Goal: Task Accomplishment & Management: Manage account settings

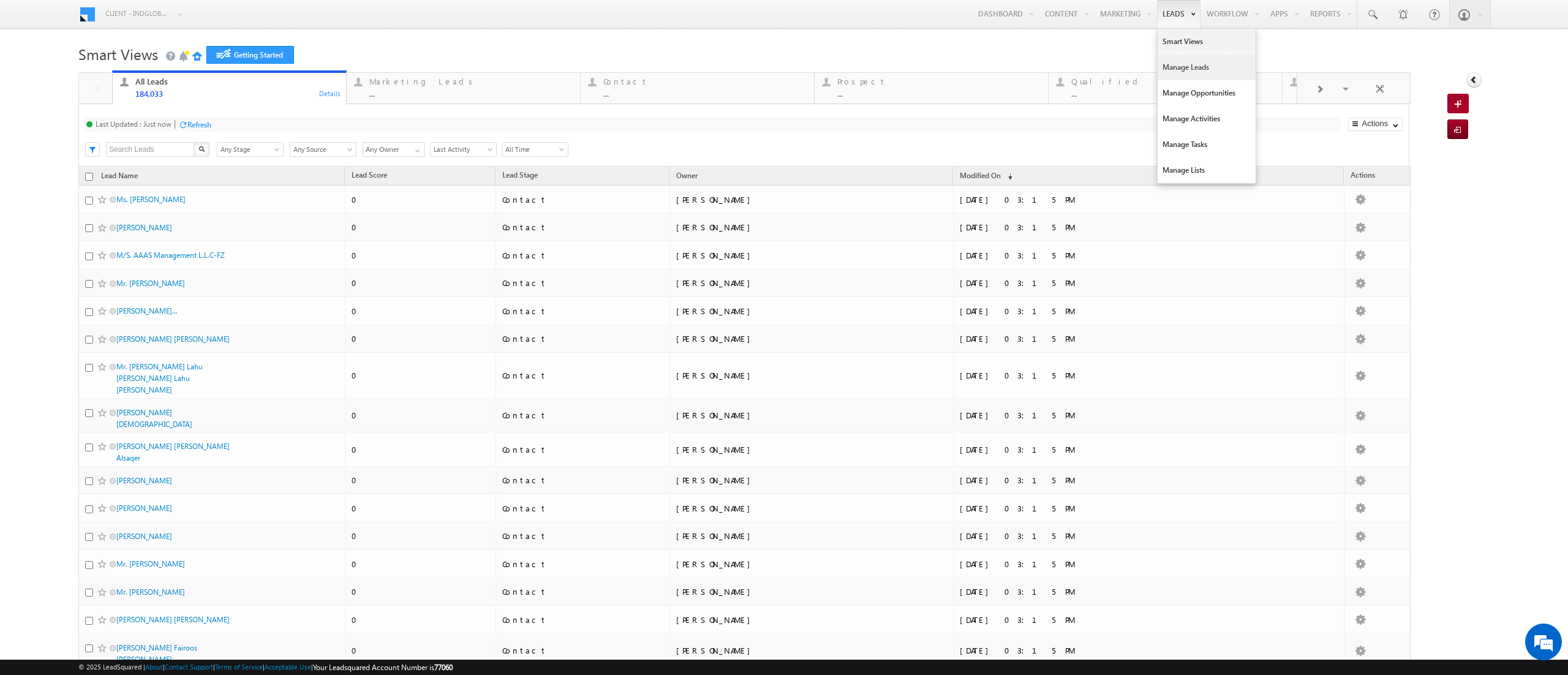
click at [1158, 71] on link "Manage Leads" at bounding box center [1206, 67] width 98 height 26
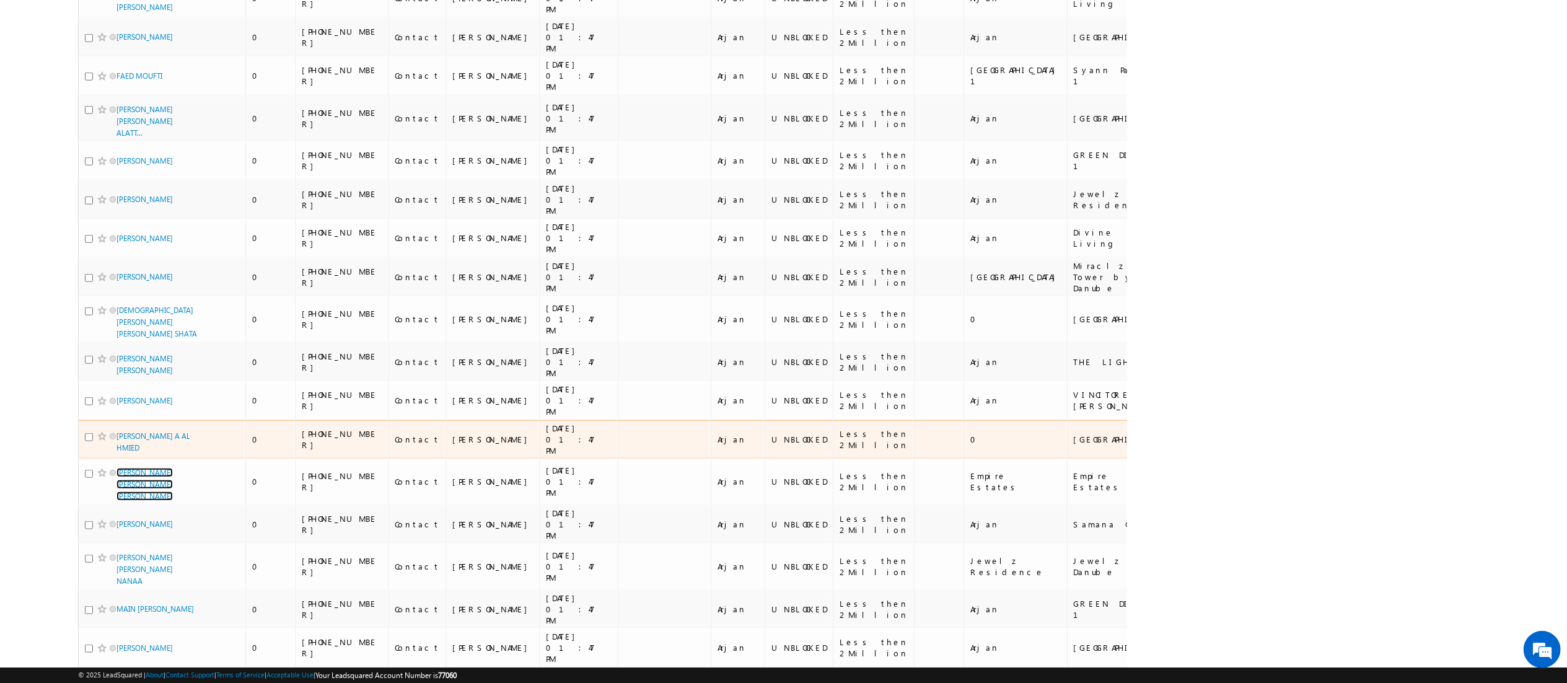
scroll to position [744, 0]
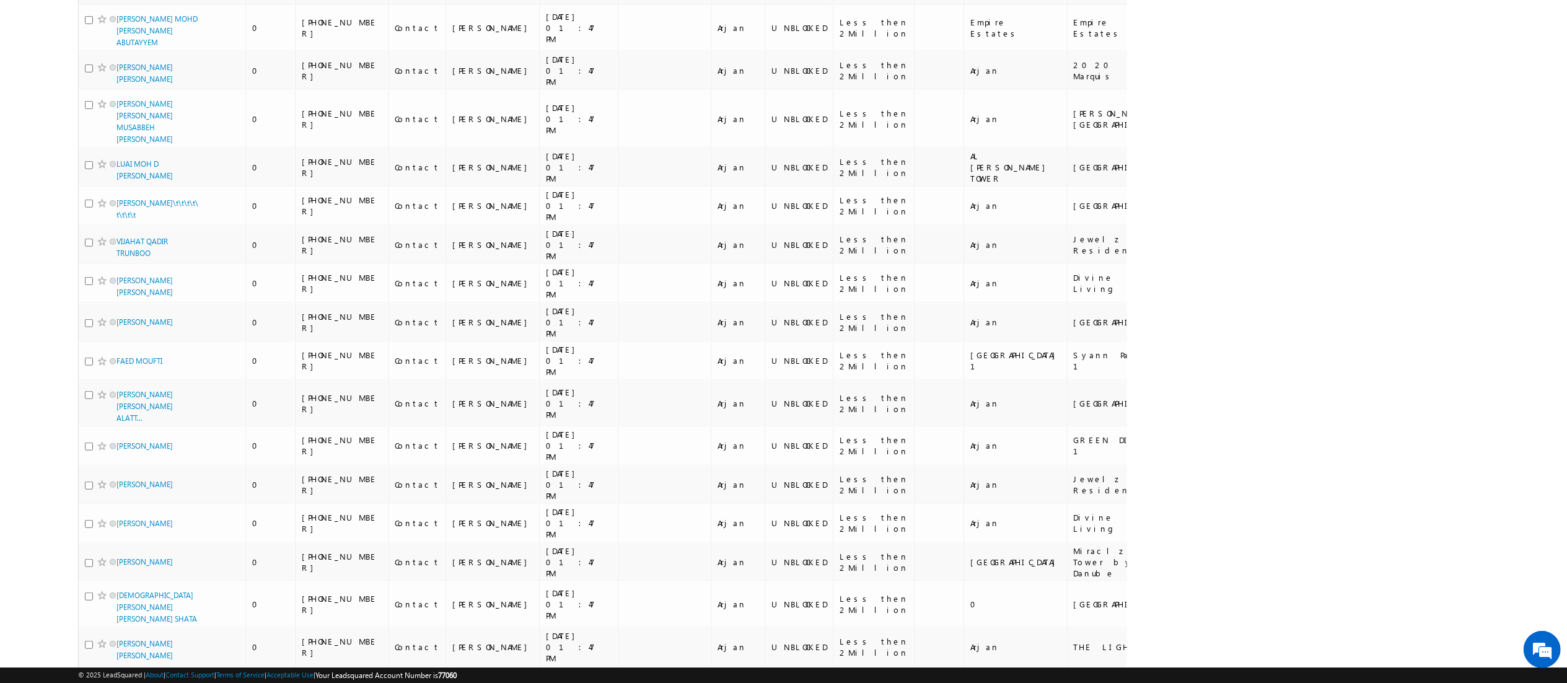
drag, startPoint x: 1262, startPoint y: 249, endPoint x: 1276, endPoint y: 250, distance: 14.9
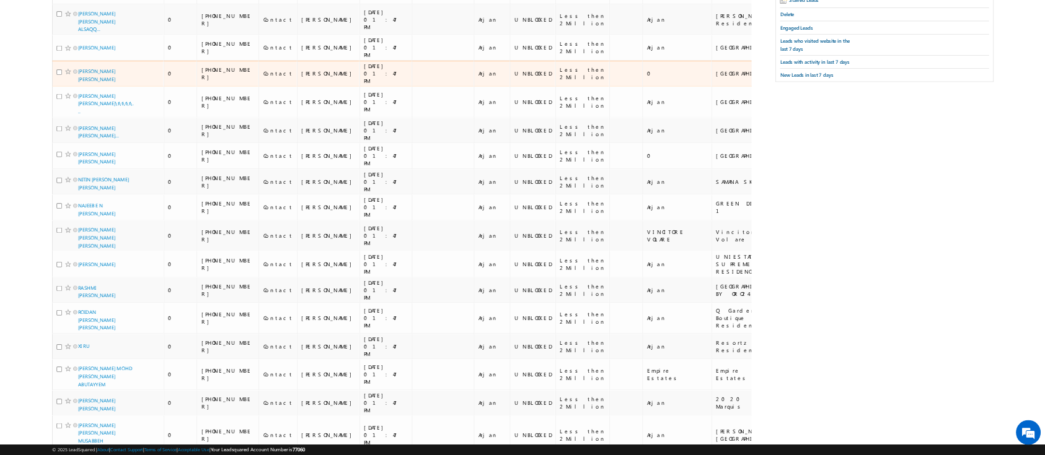
scroll to position [0, 0]
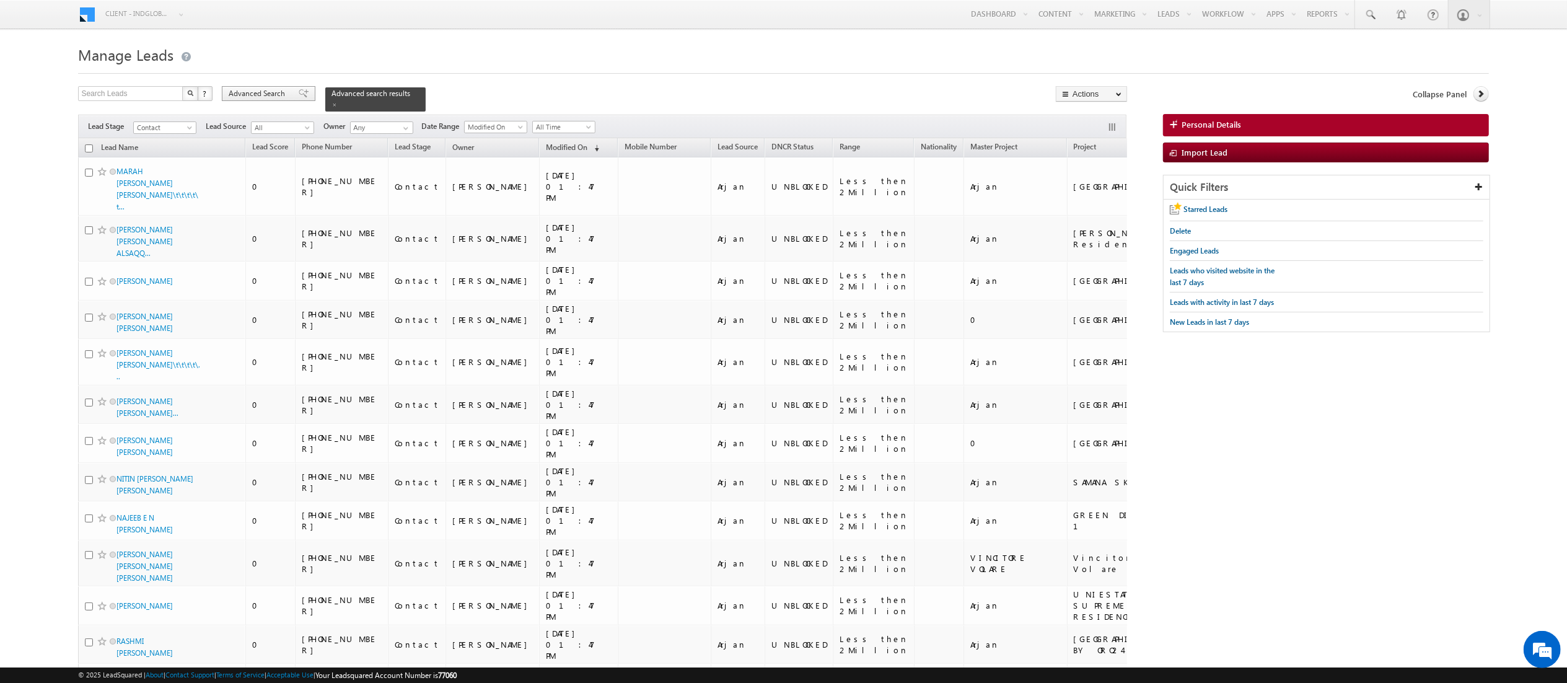
click at [229, 94] on span "Advanced Search" at bounding box center [259, 93] width 60 height 11
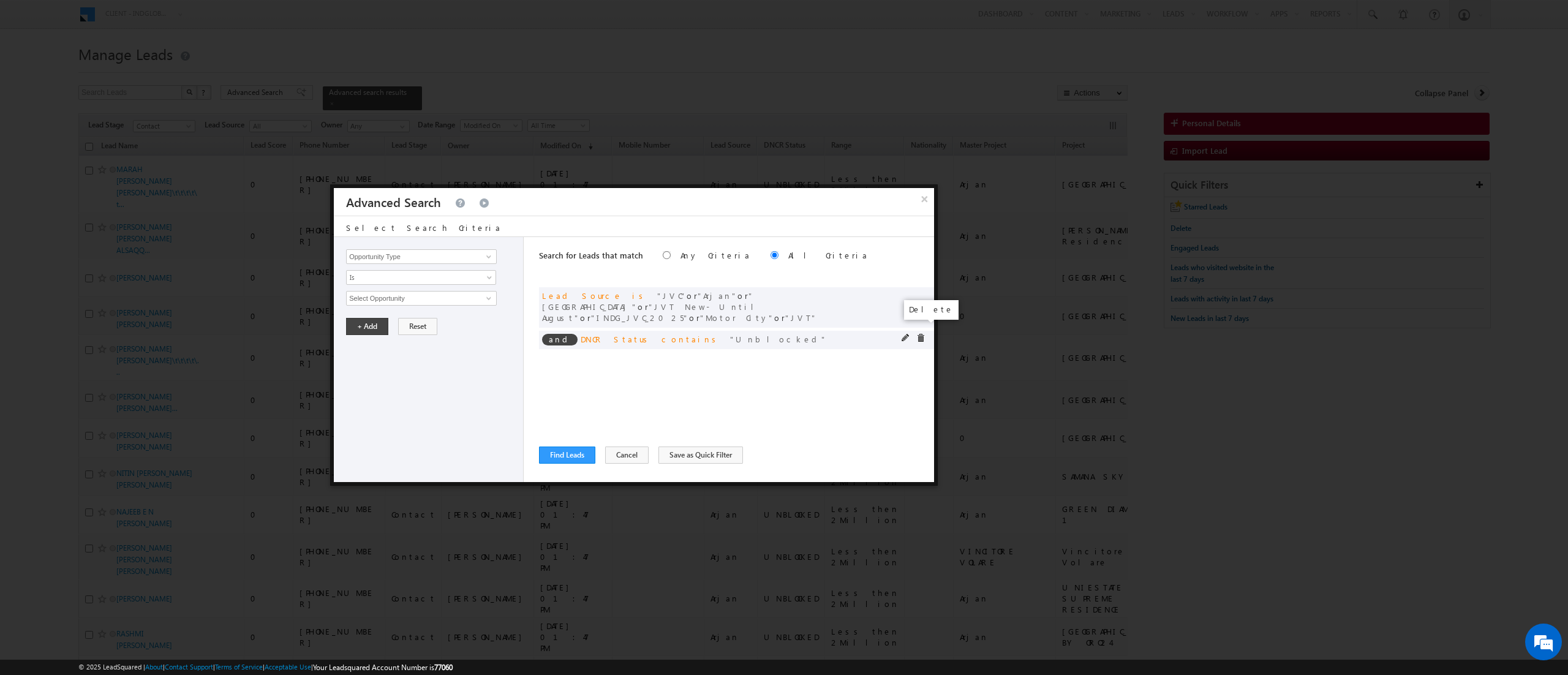
click at [924, 334] on span at bounding box center [920, 338] width 9 height 9
click at [921, 295] on span at bounding box center [920, 295] width 9 height 9
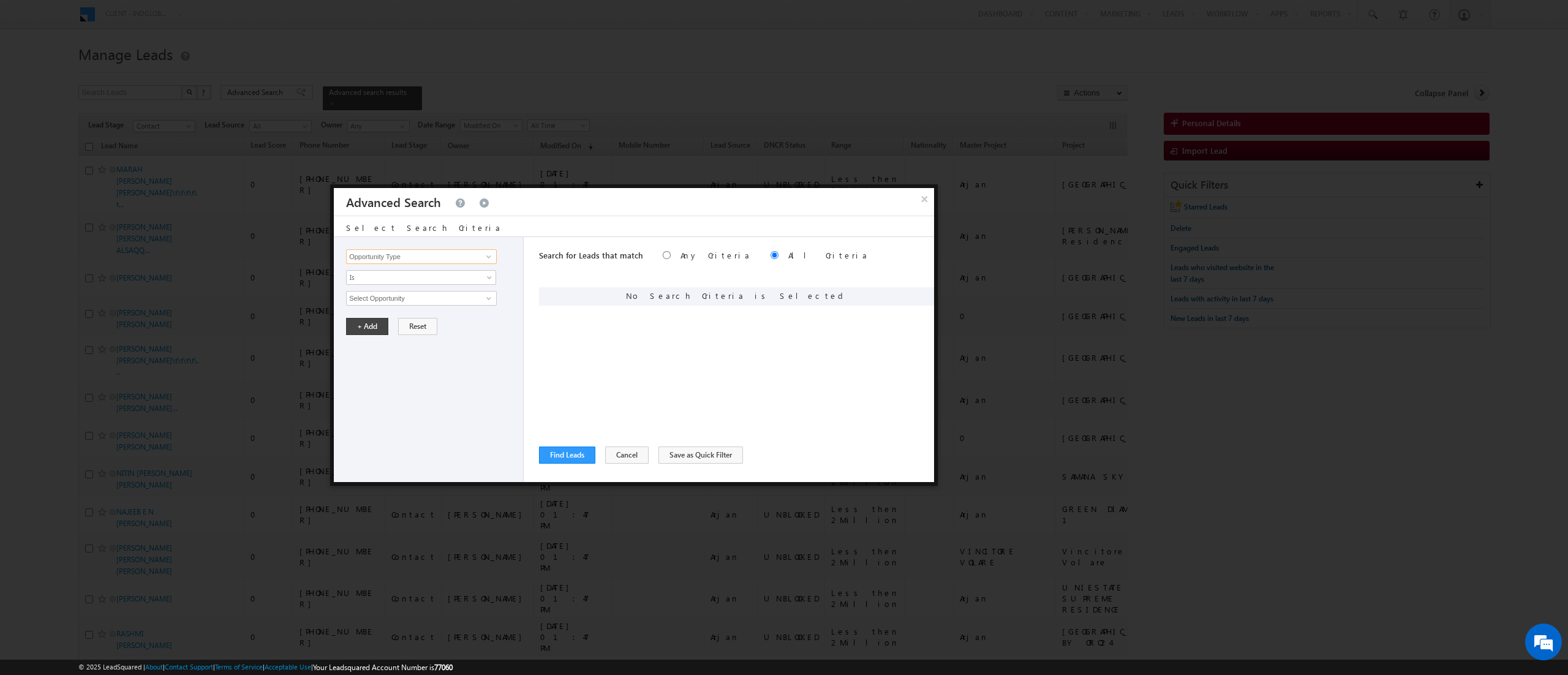
click at [388, 259] on input "Opportunity Type" at bounding box center [421, 256] width 150 height 15
click at [393, 274] on link "Lead Activity" at bounding box center [421, 272] width 150 height 14
type input "Lead Activity"
click at [384, 305] on input "Select Activity" at bounding box center [421, 297] width 150 height 15
click at [419, 328] on link "Outbound Phone Call Activity" at bounding box center [421, 324] width 150 height 14
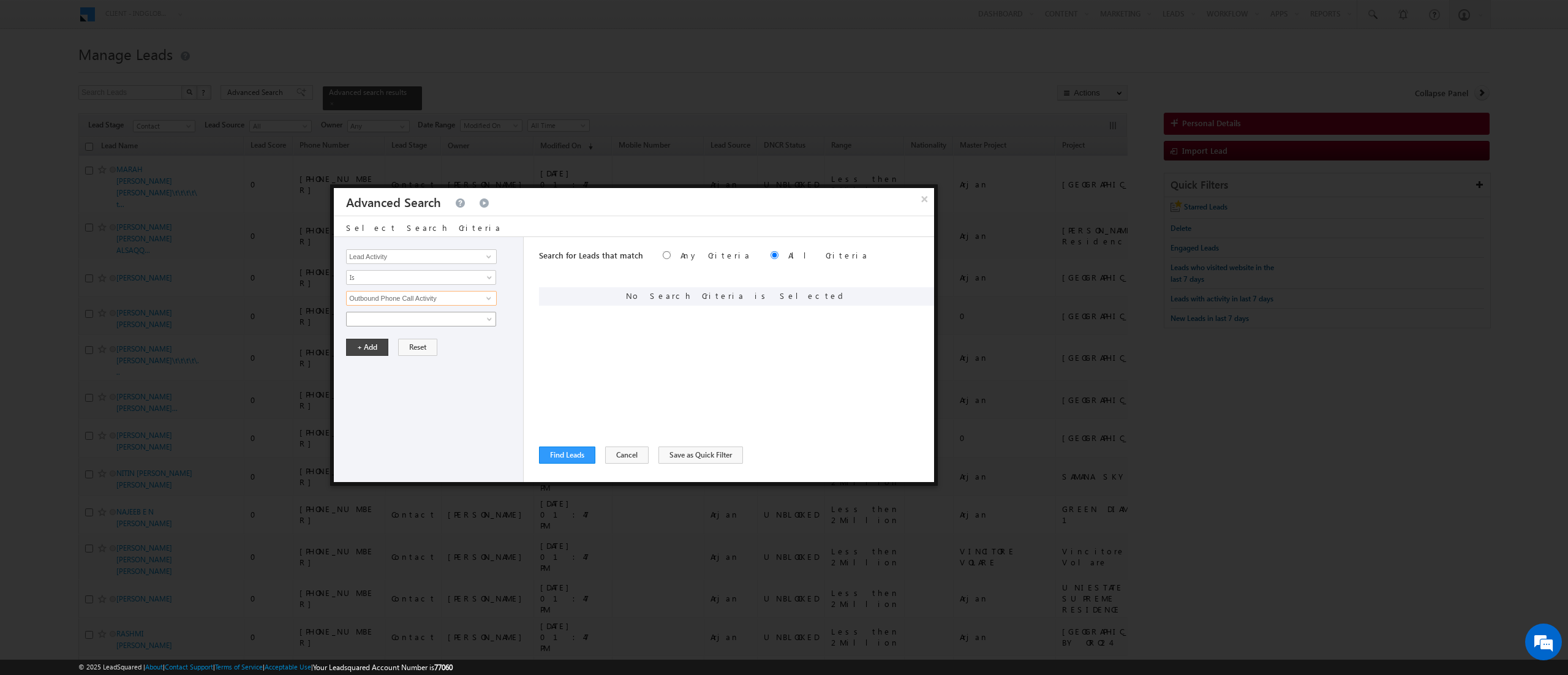
type input "Outbound Phone Call Activity"
click at [405, 324] on span at bounding box center [413, 318] width 132 height 11
click at [721, 380] on div "Search for Leads that match Any Criteria All Criteria Note that the current tri…" at bounding box center [737, 360] width 395 height 245
click at [368, 345] on button "+ Add" at bounding box center [367, 347] width 43 height 17
click at [553, 448] on button "Find Leads" at bounding box center [566, 455] width 56 height 17
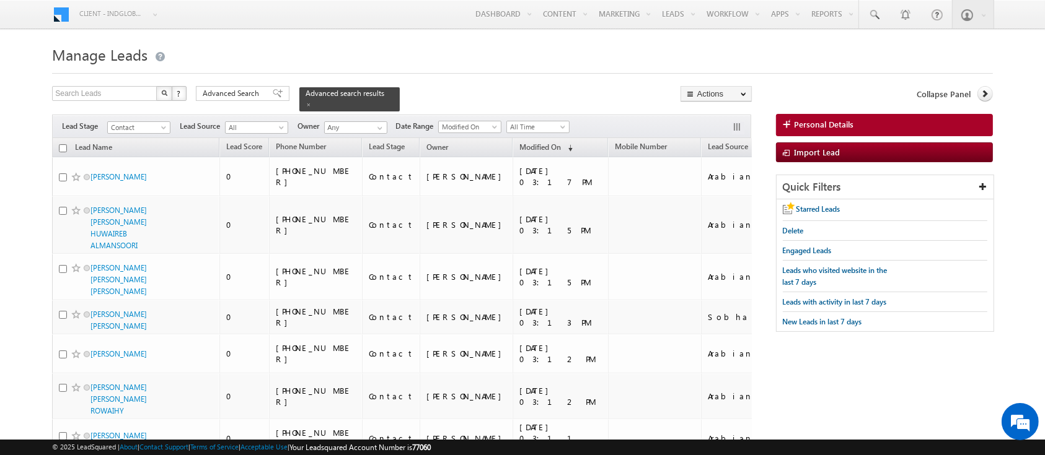
drag, startPoint x: 1561, startPoint y: 2, endPoint x: 526, endPoint y: 40, distance: 1036.1
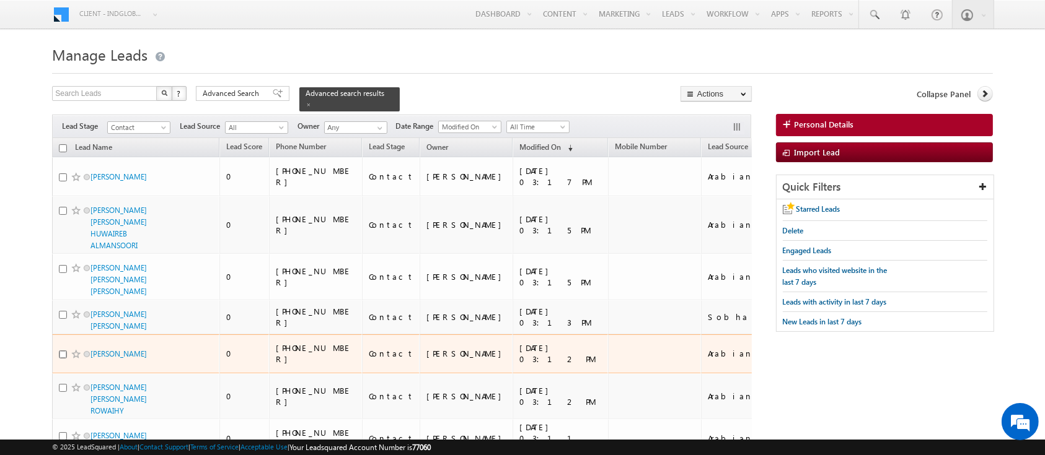
click at [63, 351] on input "checkbox" at bounding box center [63, 355] width 8 height 8
checkbox input "true"
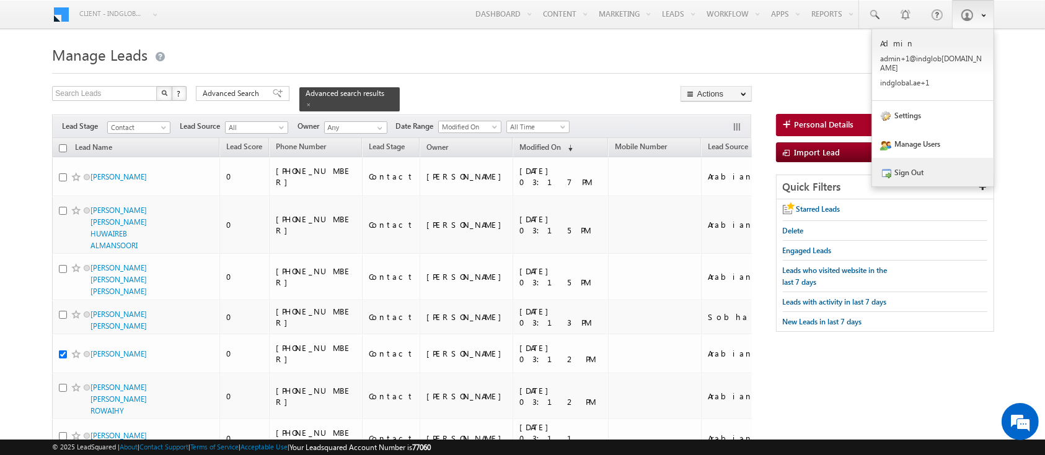
click at [913, 169] on link "Sign Out" at bounding box center [932, 172] width 121 height 29
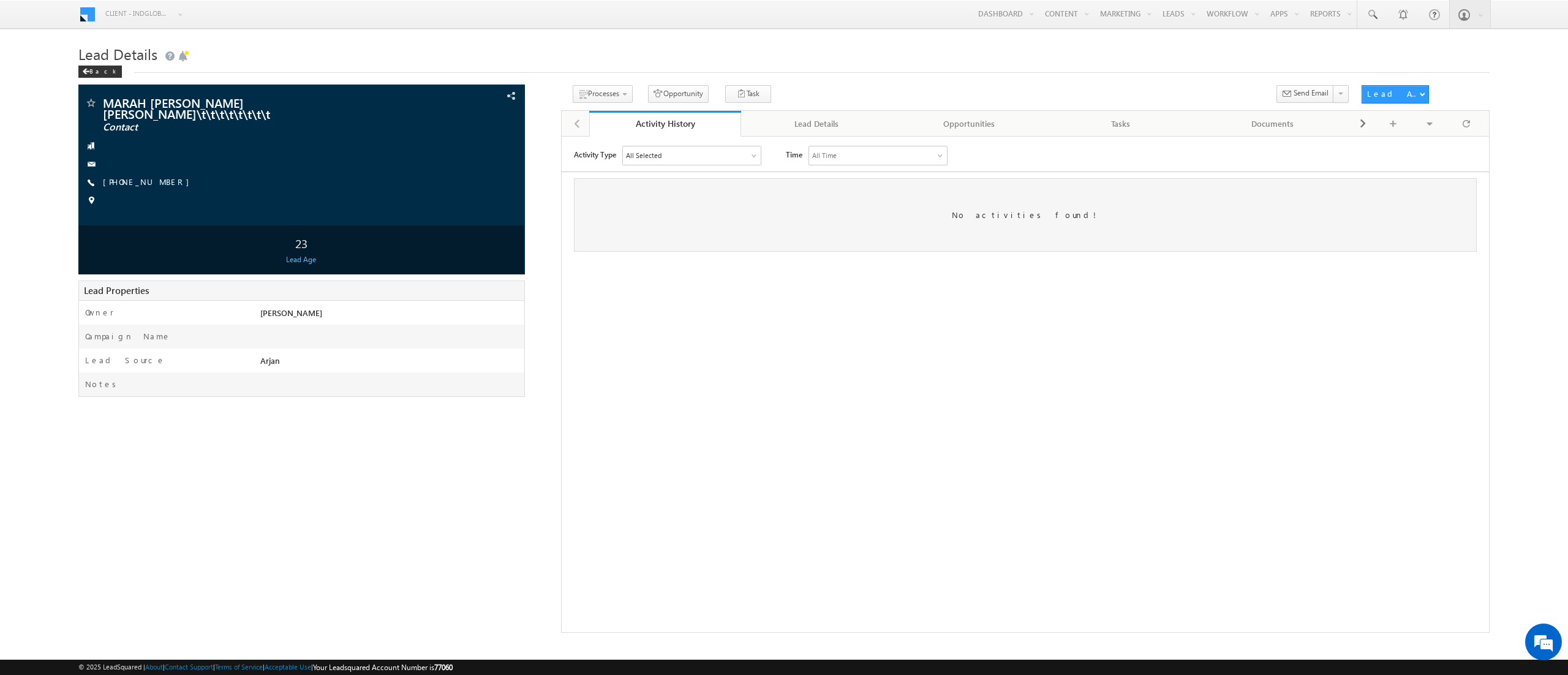
click at [744, 158] on div "All Selected" at bounding box center [691, 154] width 137 height 19
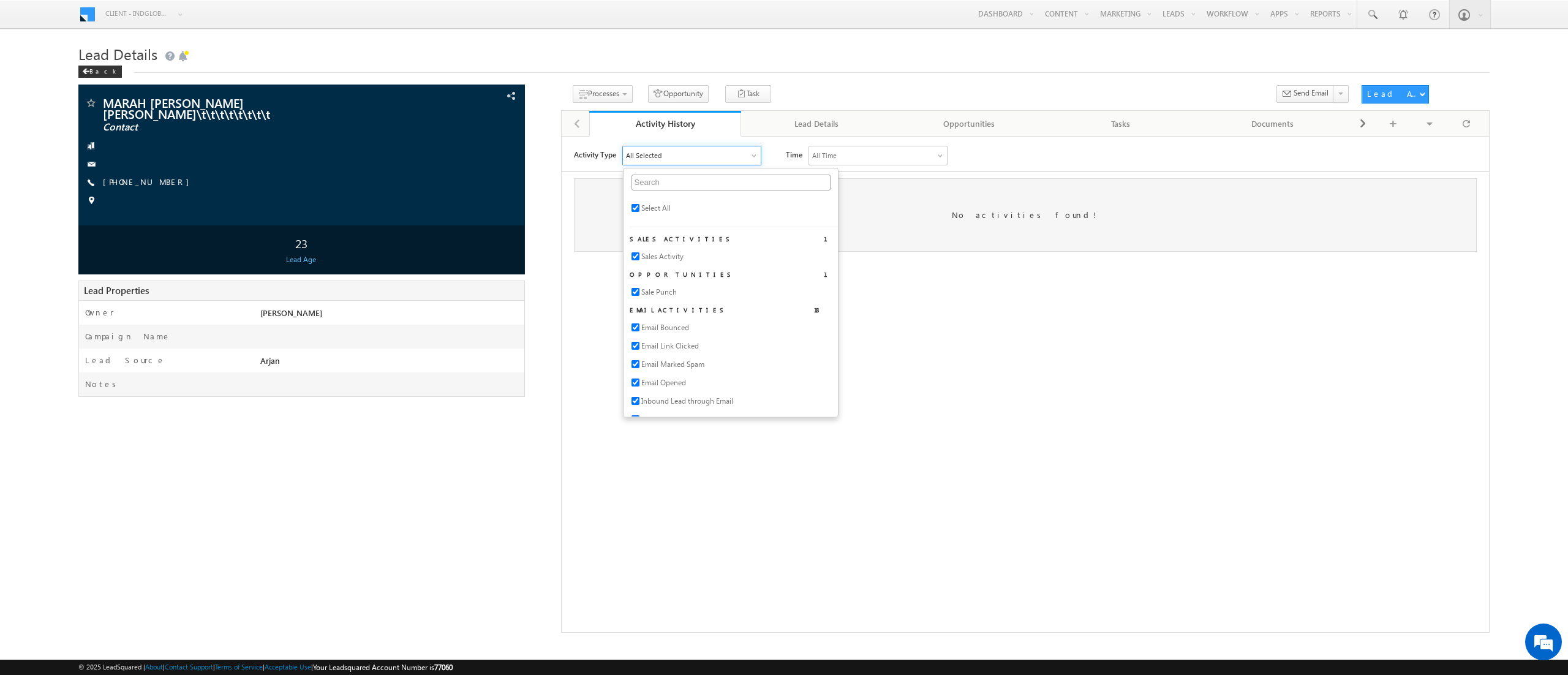
click at [744, 158] on div "All Selected" at bounding box center [691, 154] width 137 height 19
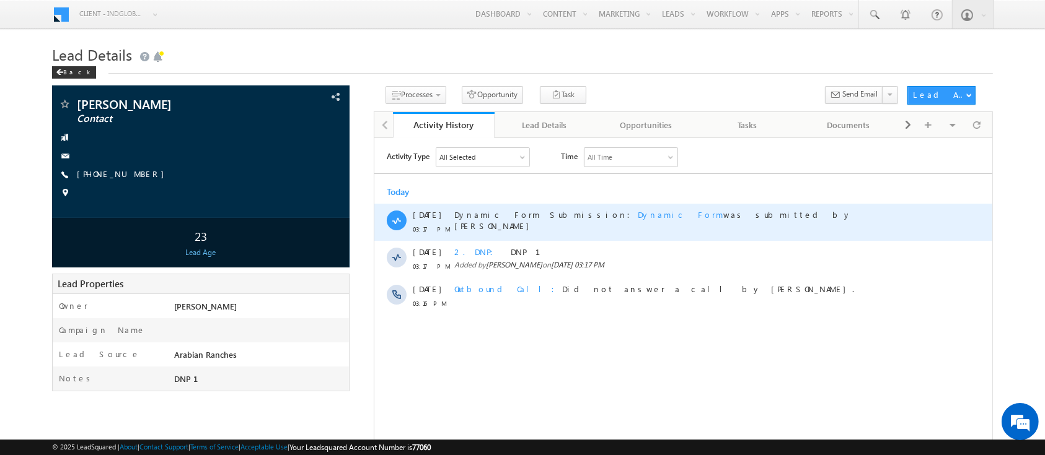
click at [637, 213] on span "Dynamic Form" at bounding box center [680, 214] width 86 height 11
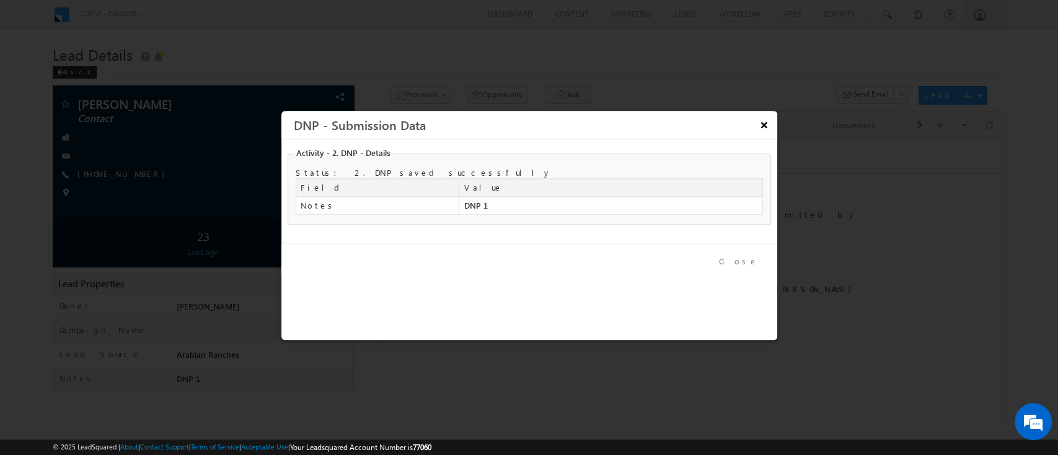
drag, startPoint x: 763, startPoint y: 125, endPoint x: 218, endPoint y: 64, distance: 548.0
click at [763, 125] on button "×" at bounding box center [763, 125] width 20 height 22
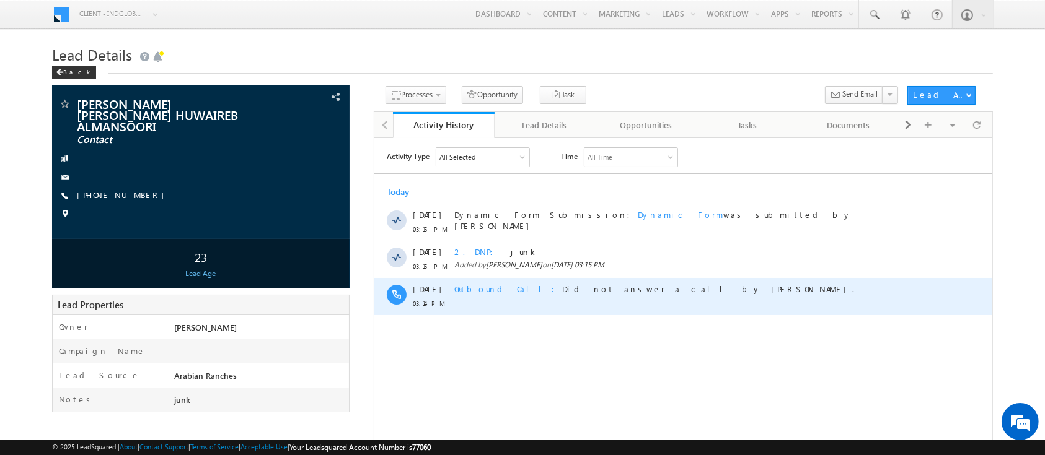
click at [488, 286] on span "Outbound Call" at bounding box center [508, 288] width 108 height 11
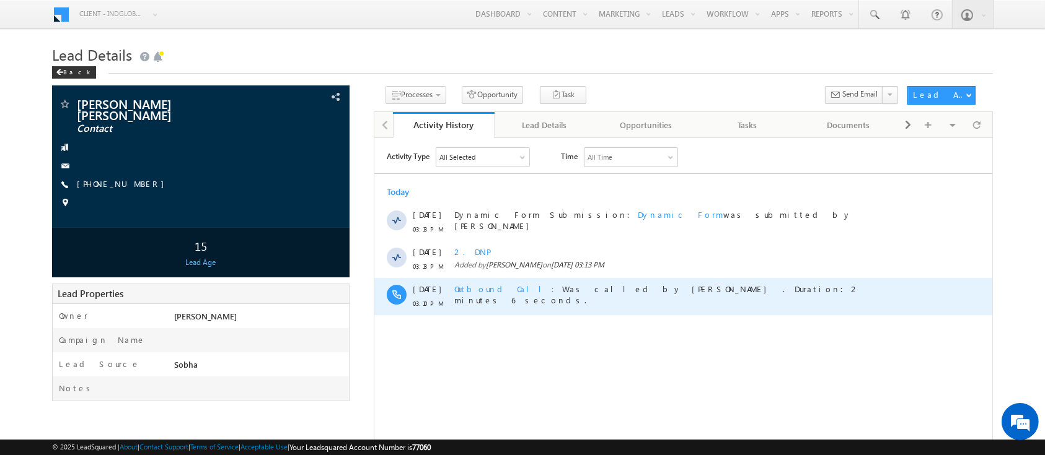
click at [488, 286] on span "Outbound Call" at bounding box center [508, 288] width 108 height 11
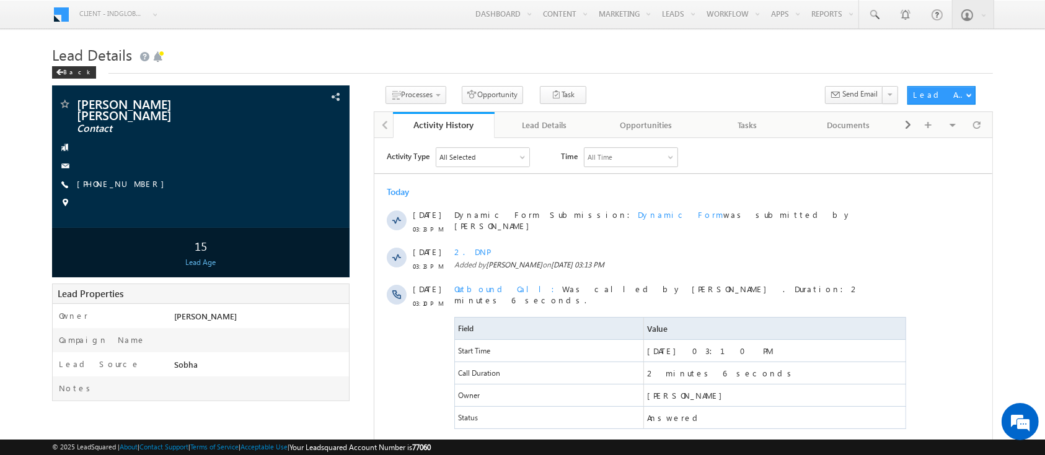
click at [462, 154] on div "All Selected" at bounding box center [457, 156] width 36 height 11
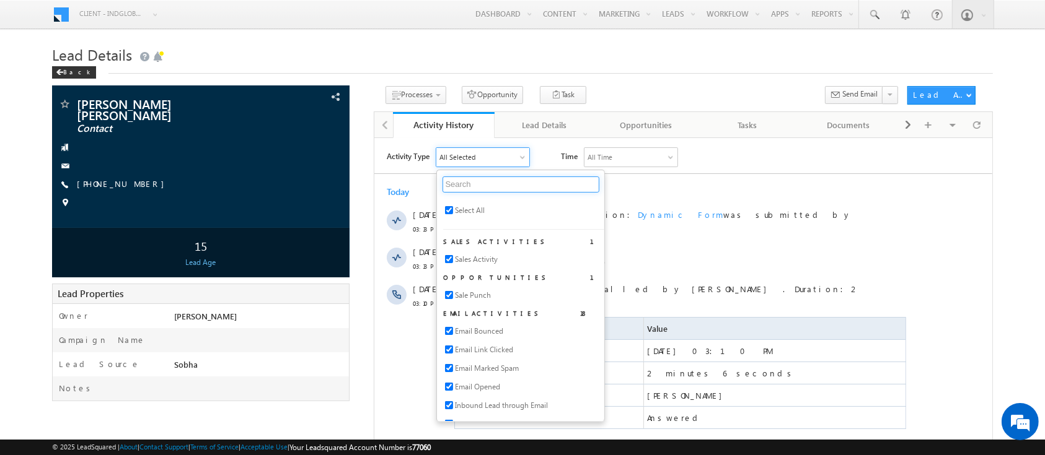
click at [449, 188] on input "text" at bounding box center [520, 184] width 157 height 16
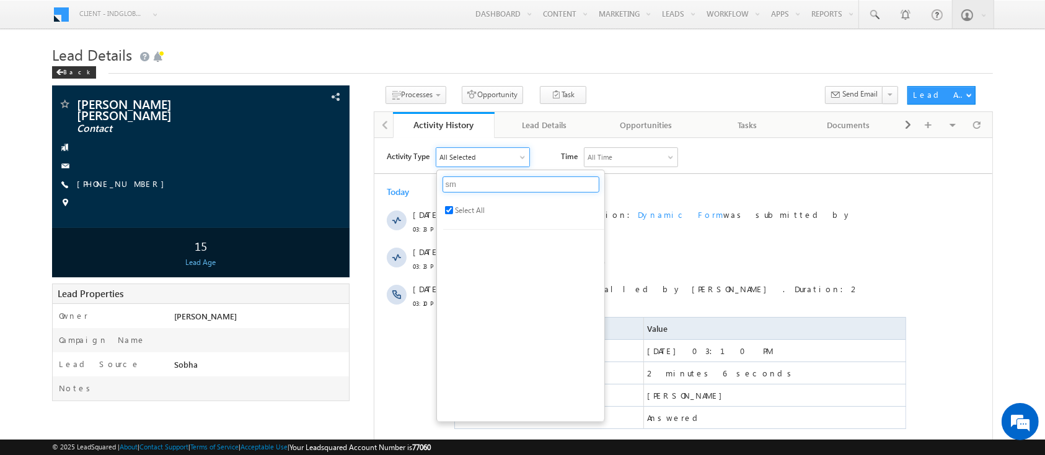
type input "s"
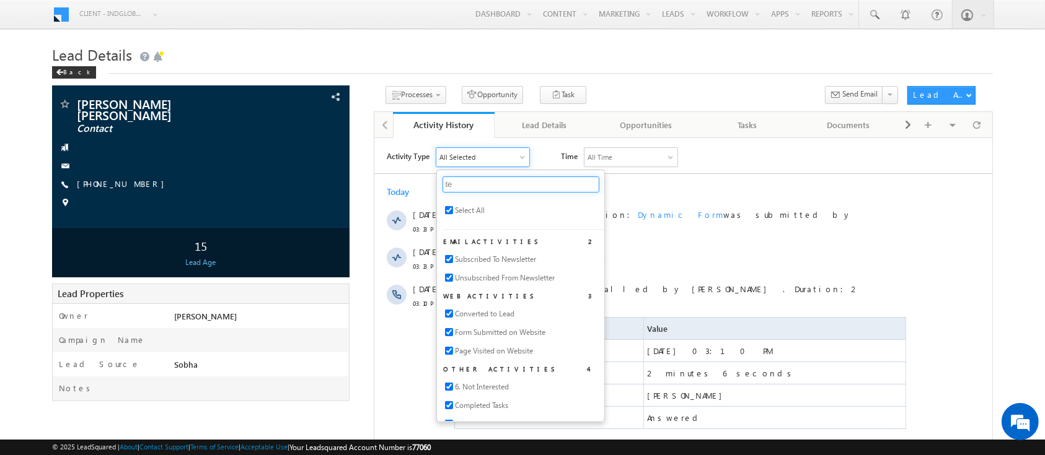
type input "t"
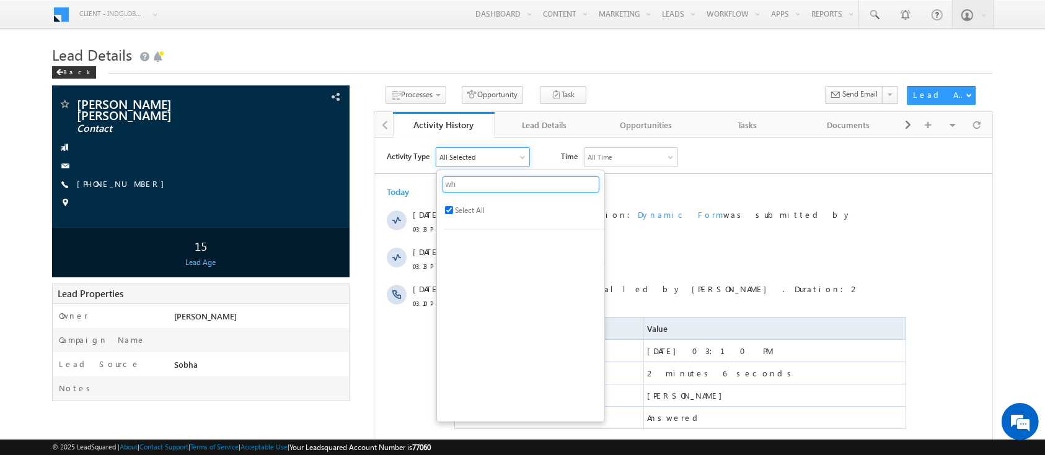
type input "w"
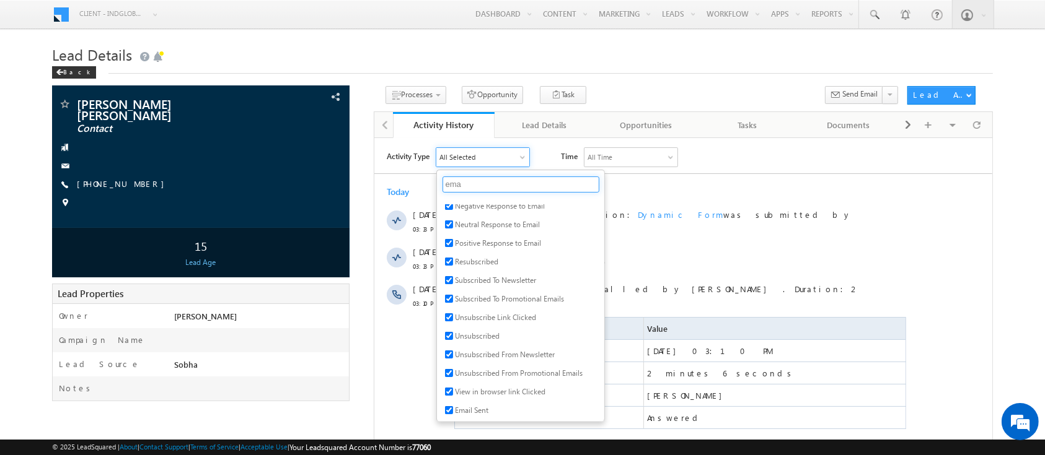
scroll to position [221, 0]
type input "ema"
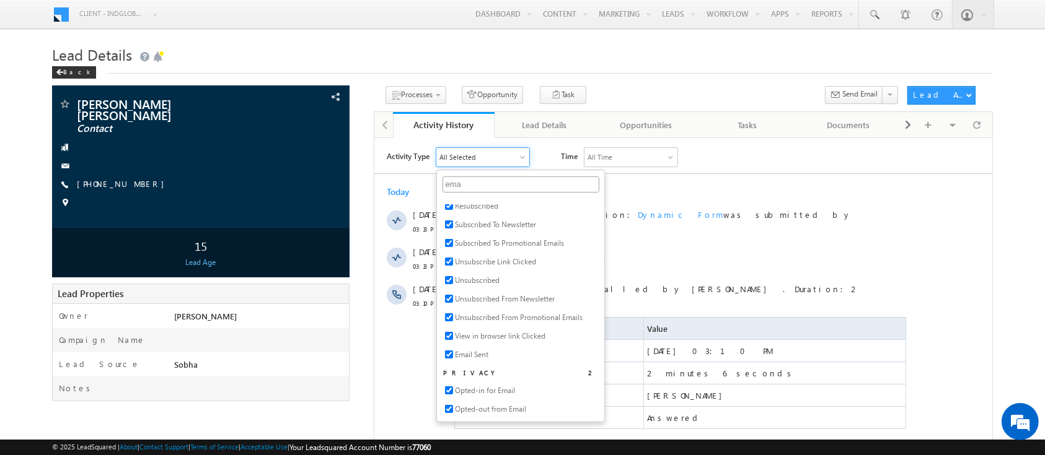
click at [627, 186] on div "Today" at bounding box center [683, 191] width 618 height 11
